Goal: Task Accomplishment & Management: Complete application form

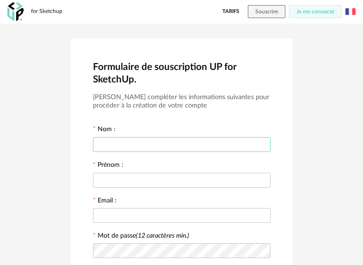
click at [142, 142] on input "text" at bounding box center [182, 144] width 178 height 15
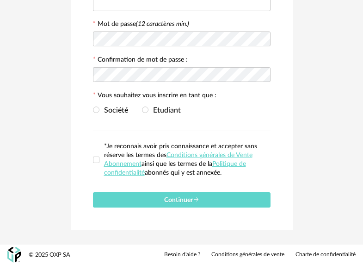
scroll to position [214, 0]
drag, startPoint x: 95, startPoint y: 108, endPoint x: 101, endPoint y: 112, distance: 7.7
click at [95, 108] on span at bounding box center [96, 109] width 6 height 6
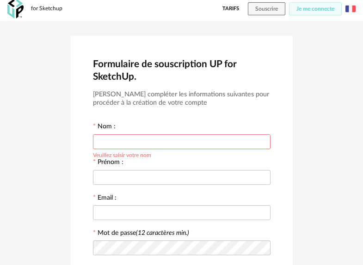
scroll to position [0, 0]
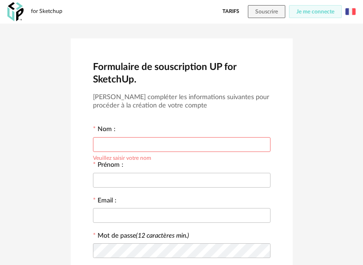
click at [130, 143] on input "text" at bounding box center [182, 144] width 178 height 15
type input "*******"
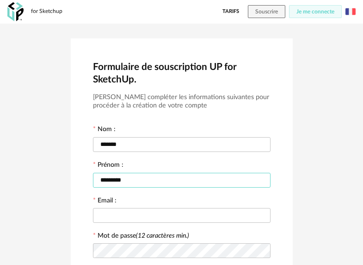
type input "*********"
click at [137, 207] on div at bounding box center [182, 214] width 178 height 18
click at [140, 224] on div at bounding box center [182, 214] width 178 height 18
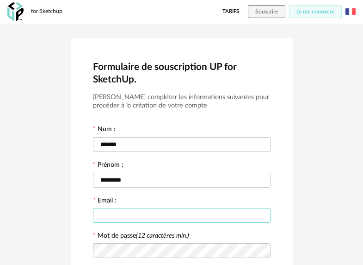
click at [135, 214] on input "text" at bounding box center [182, 215] width 178 height 15
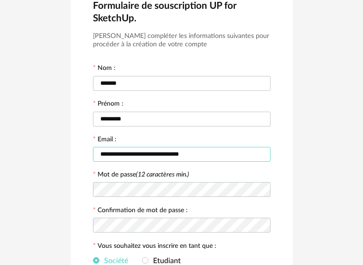
scroll to position [69, 0]
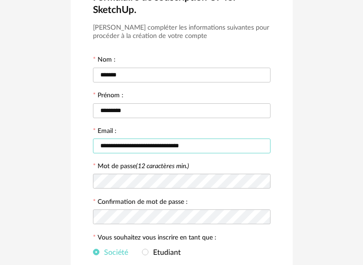
type input "**********"
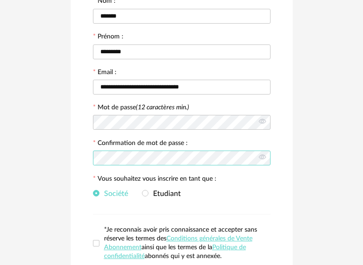
scroll to position [214, 0]
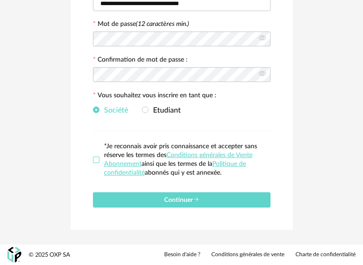
click at [98, 161] on span at bounding box center [96, 159] width 6 height 6
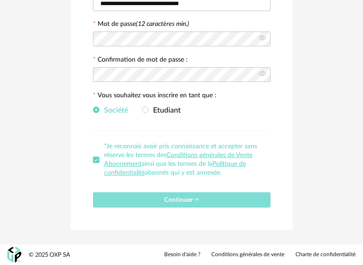
click at [198, 200] on icon "submit" at bounding box center [196, 199] width 6 height 6
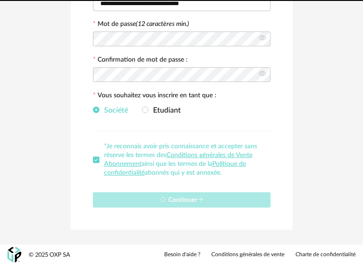
scroll to position [4, 0]
